Goal: Task Accomplishment & Management: Use online tool/utility

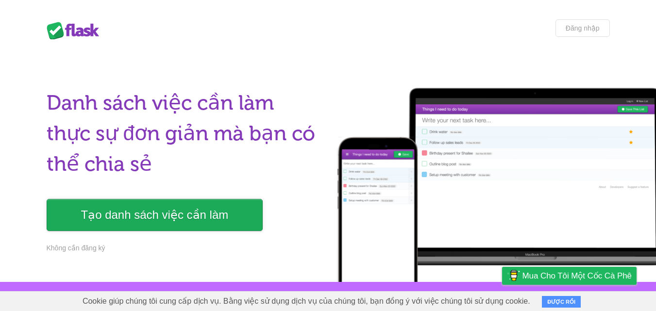
click at [221, 219] on font "Tạo danh sách việc cần làm" at bounding box center [155, 214] width 148 height 13
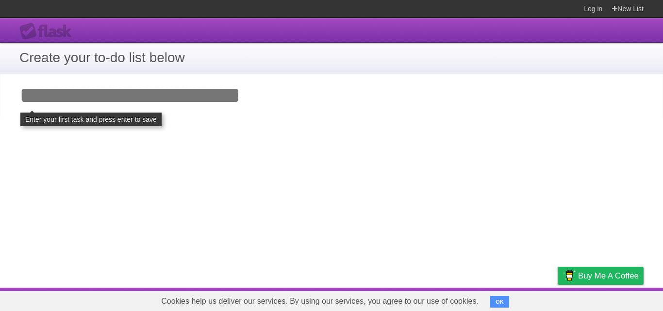
click at [250, 104] on input "Add your first task" at bounding box center [331, 95] width 663 height 45
click at [163, 100] on input "Add your first task" at bounding box center [331, 95] width 663 height 45
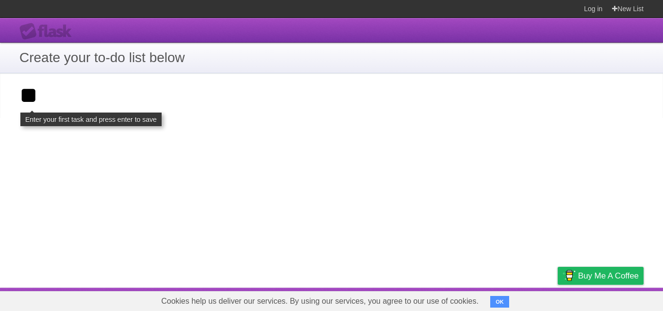
type input "*"
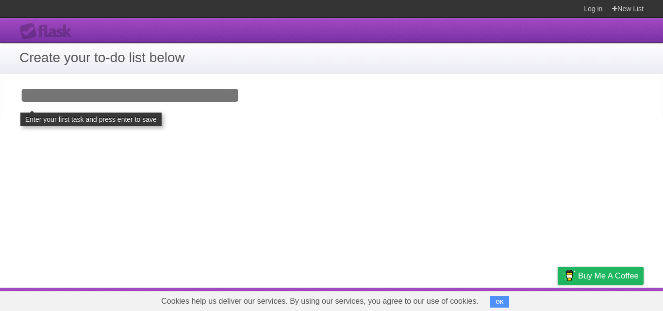
click at [522, 7] on section "Log in New List" at bounding box center [331, 9] width 663 height 18
click at [639, 10] on link "New List" at bounding box center [628, 8] width 32 height 17
click at [437, 7] on section "Log in New List" at bounding box center [331, 9] width 663 height 18
